Goal: Task Accomplishment & Management: Manage account settings

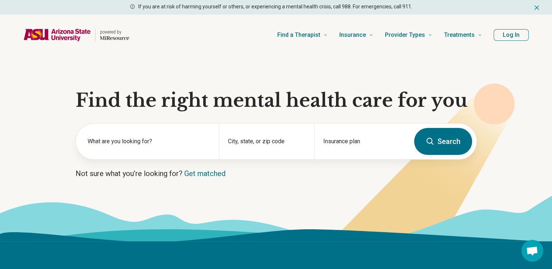
click at [504, 37] on button "Log In" at bounding box center [511, 35] width 35 height 12
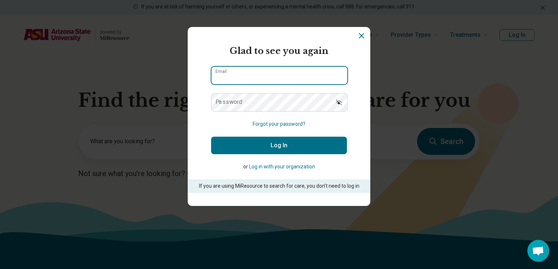
click at [295, 72] on input "Email" at bounding box center [279, 76] width 136 height 18
type input "**********"
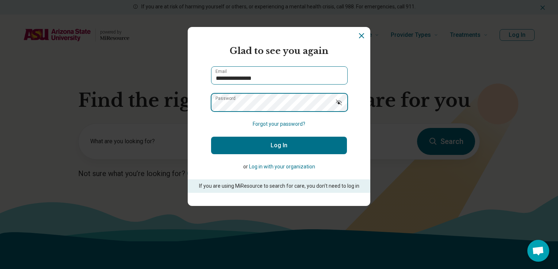
click at [211, 137] on button "Log In" at bounding box center [279, 146] width 136 height 18
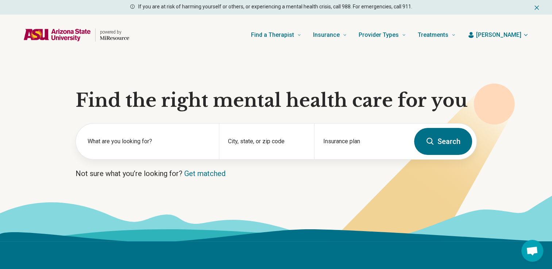
click at [511, 32] on span "[PERSON_NAME]" at bounding box center [498, 35] width 45 height 9
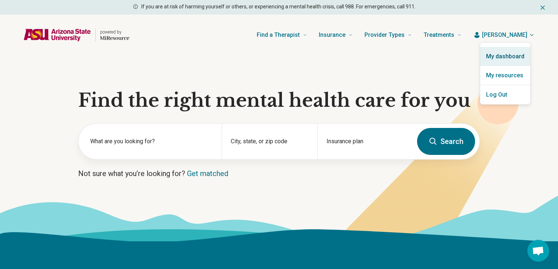
click at [501, 56] on link "My dashboard" at bounding box center [505, 56] width 50 height 19
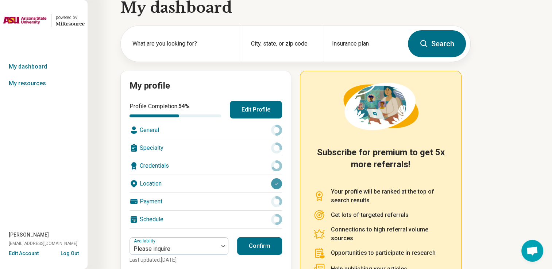
scroll to position [15, 0]
click at [245, 109] on button "Edit Profile" at bounding box center [256, 110] width 52 height 18
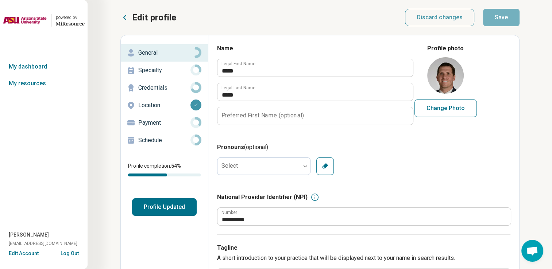
click at [157, 88] on p "Credentials" at bounding box center [164, 88] width 52 height 9
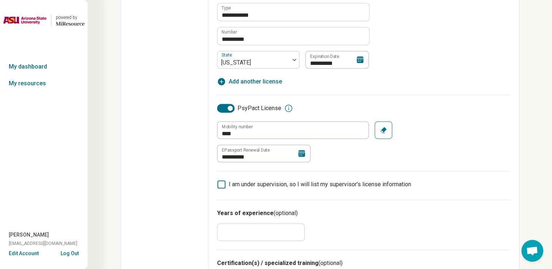
scroll to position [256, 0]
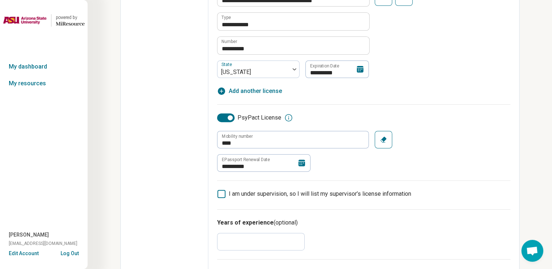
click at [299, 166] on icon at bounding box center [302, 163] width 9 height 9
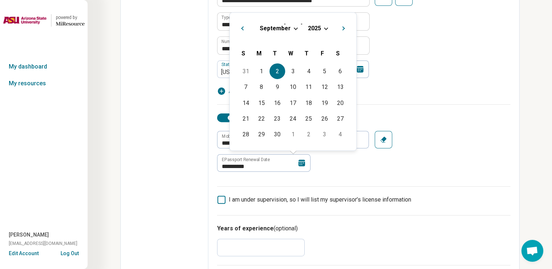
click at [344, 29] on span "Next Month" at bounding box center [344, 29] width 0 height 9
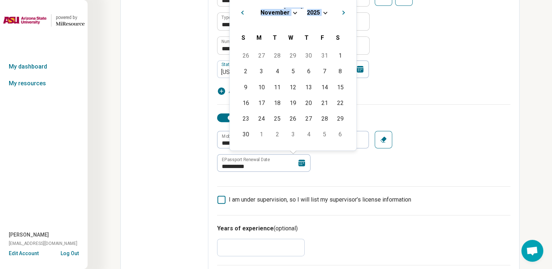
drag, startPoint x: 342, startPoint y: 29, endPoint x: 345, endPoint y: 14, distance: 15.6
click at [345, 14] on div "[DATE] Previous Month Next Month [DATE] [DATE] [DATE] S [DATE] M [DATE] T [DATE…" at bounding box center [293, 74] width 127 height 154
click at [345, 14] on button "Next Month" at bounding box center [345, 12] width 12 height 12
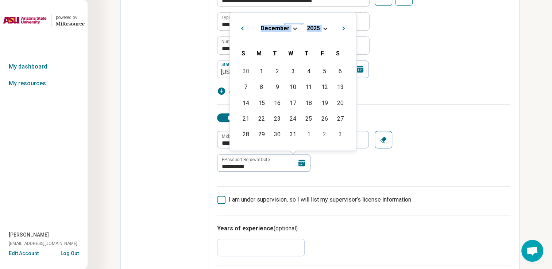
click at [345, 27] on button "Next Month" at bounding box center [345, 28] width 12 height 12
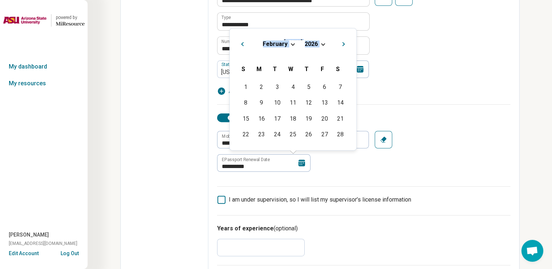
click at [344, 43] on span "Next Month" at bounding box center [344, 45] width 0 height 9
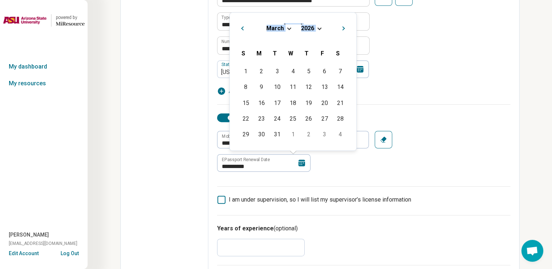
click at [345, 43] on div "[DATE] S [DATE] M [DATE] T [DATE] W [DATE] T [DATE] F [DATE] S" at bounding box center [293, 53] width 115 height 22
drag, startPoint x: 345, startPoint y: 43, endPoint x: 344, endPoint y: 32, distance: 11.7
click at [344, 32] on button "Next Month" at bounding box center [345, 28] width 12 height 12
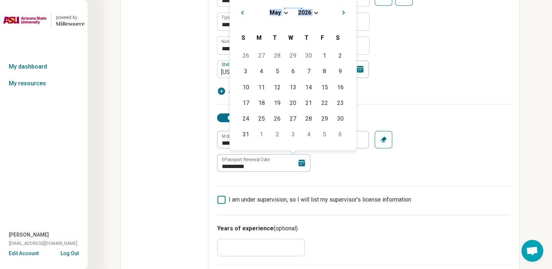
click at [342, 11] on button "Next Month" at bounding box center [345, 12] width 12 height 12
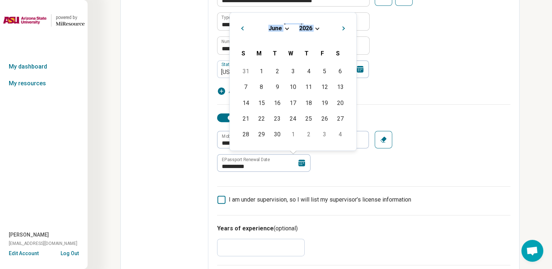
click at [344, 27] on span "Next Month" at bounding box center [344, 29] width 0 height 9
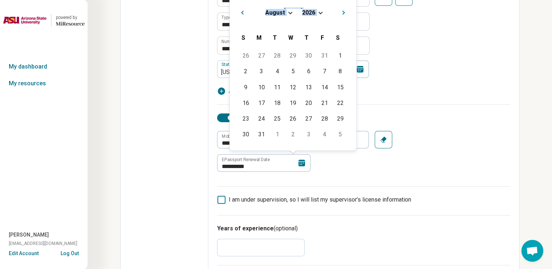
click at [343, 14] on button "Next Month" at bounding box center [345, 12] width 12 height 12
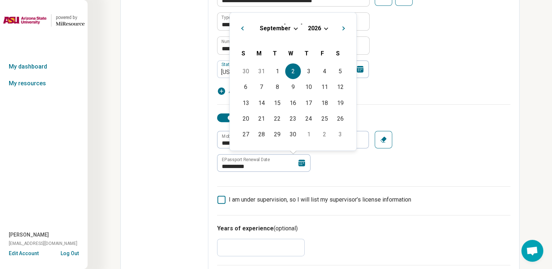
click at [298, 74] on div "2" at bounding box center [293, 72] width 16 height 16
type textarea "*"
type input "**********"
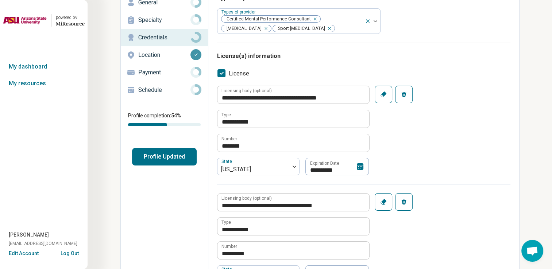
scroll to position [0, 0]
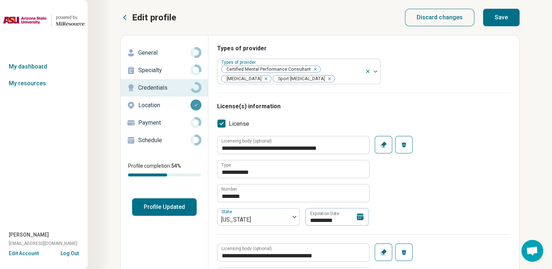
click at [506, 15] on button "Save" at bounding box center [501, 18] width 37 height 18
type textarea "*"
click at [38, 68] on link "My dashboard" at bounding box center [44, 66] width 88 height 17
